Goal: Task Accomplishment & Management: Manage account settings

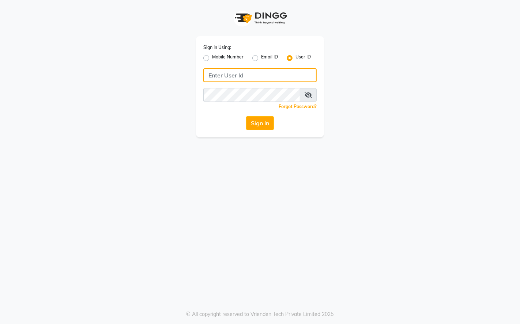
type input "9769624779"
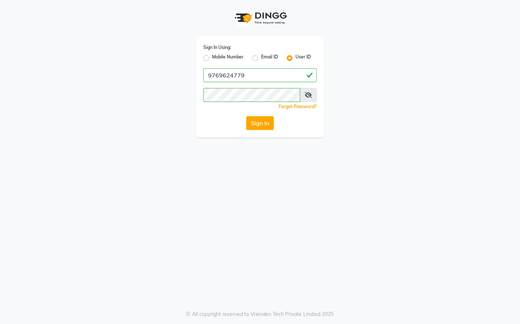
click at [212, 57] on label "Mobile Number" at bounding box center [227, 58] width 31 height 9
click at [212, 57] on input "Mobile Number" at bounding box center [214, 56] width 5 height 5
radio input "true"
radio input "false"
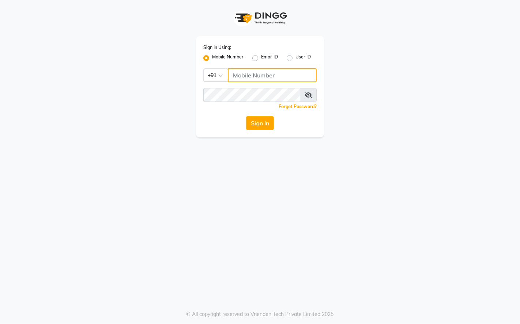
click at [265, 79] on input "Username" at bounding box center [272, 75] width 89 height 14
type input "9769624779"
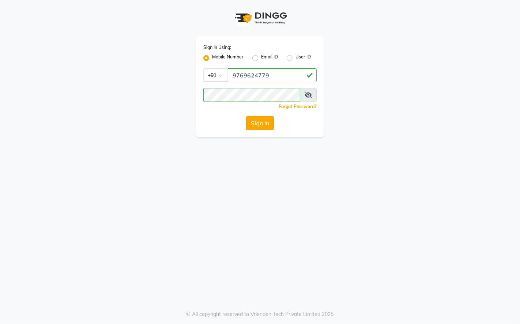
click at [263, 119] on button "Sign In" at bounding box center [260, 123] width 28 height 14
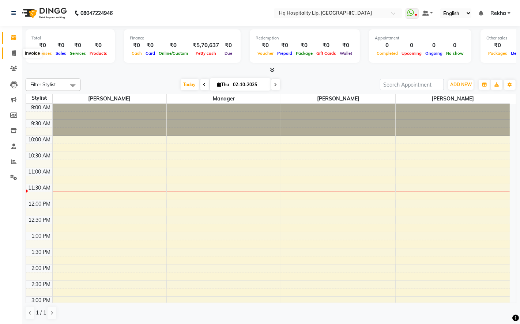
click at [15, 53] on icon at bounding box center [14, 52] width 4 height 5
select select "7197"
select select "service"
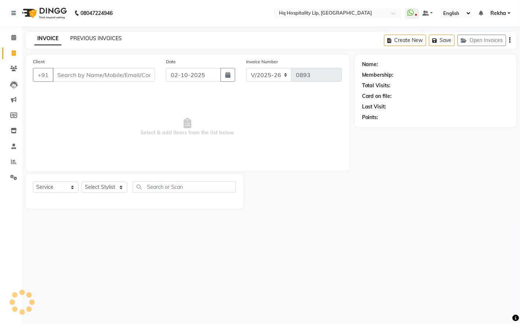
click at [112, 38] on link "PREVIOUS INVOICES" at bounding box center [96, 38] width 52 height 7
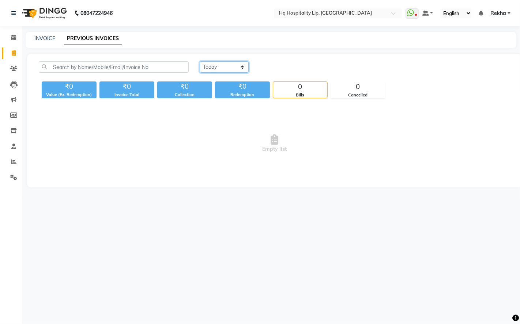
drag, startPoint x: 217, startPoint y: 70, endPoint x: 214, endPoint y: 73, distance: 4.7
click at [214, 73] on div "[DATE] [DATE] Custom Range" at bounding box center [354, 69] width 321 height 17
select select "[DATE]"
click at [200, 61] on select "[DATE] [DATE] Custom Range" at bounding box center [224, 66] width 49 height 11
